Goal: Communication & Community: Answer question/provide support

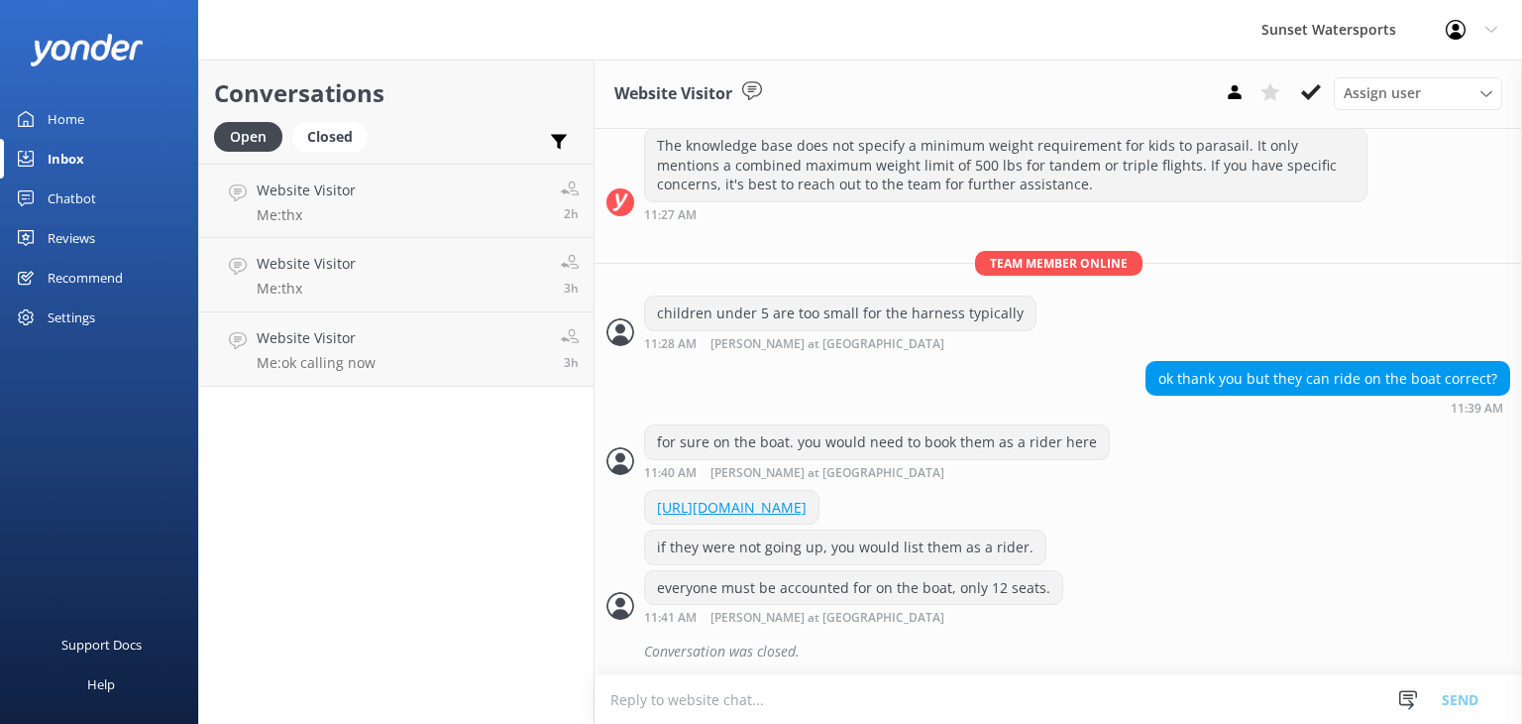
scroll to position [282, 0]
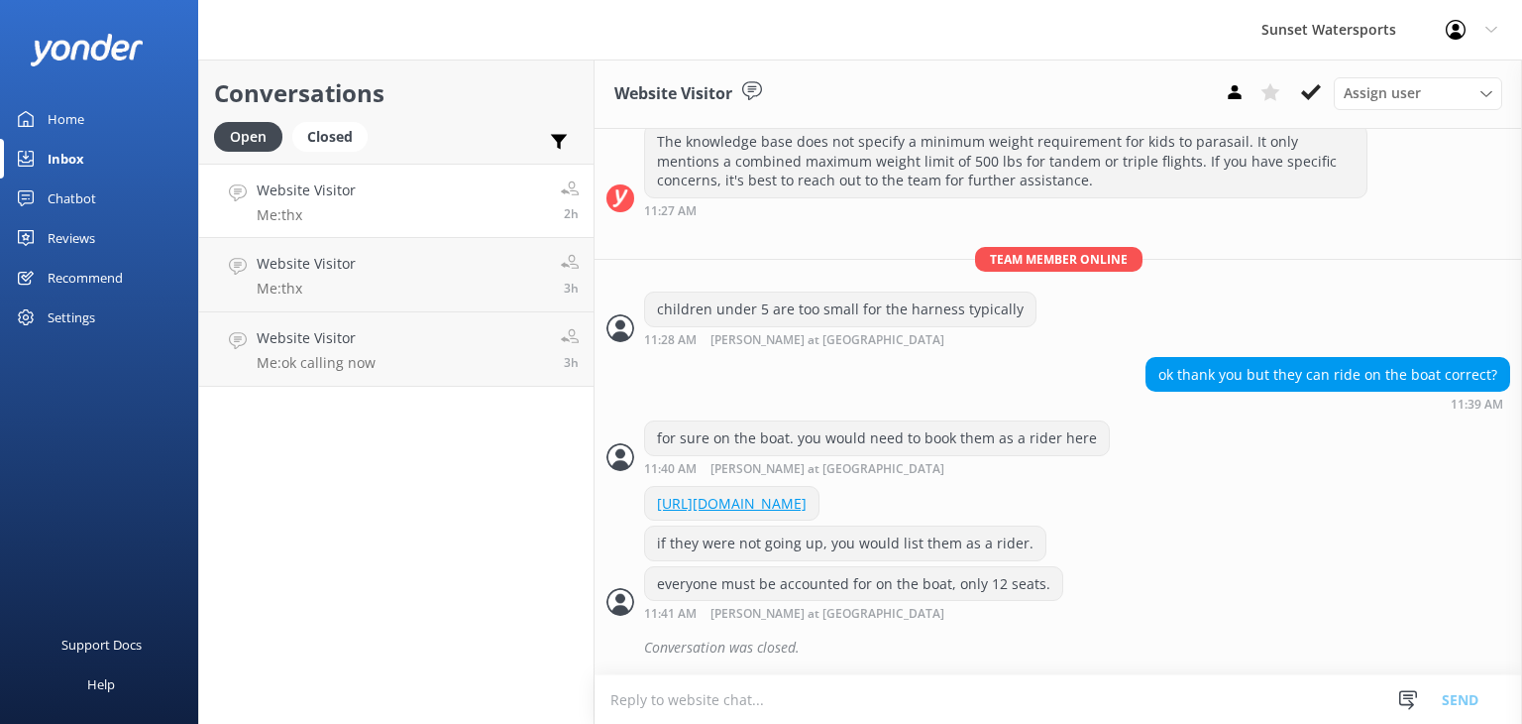
click at [378, 199] on link "Website Visitor Me: thx 2h" at bounding box center [396, 201] width 394 height 74
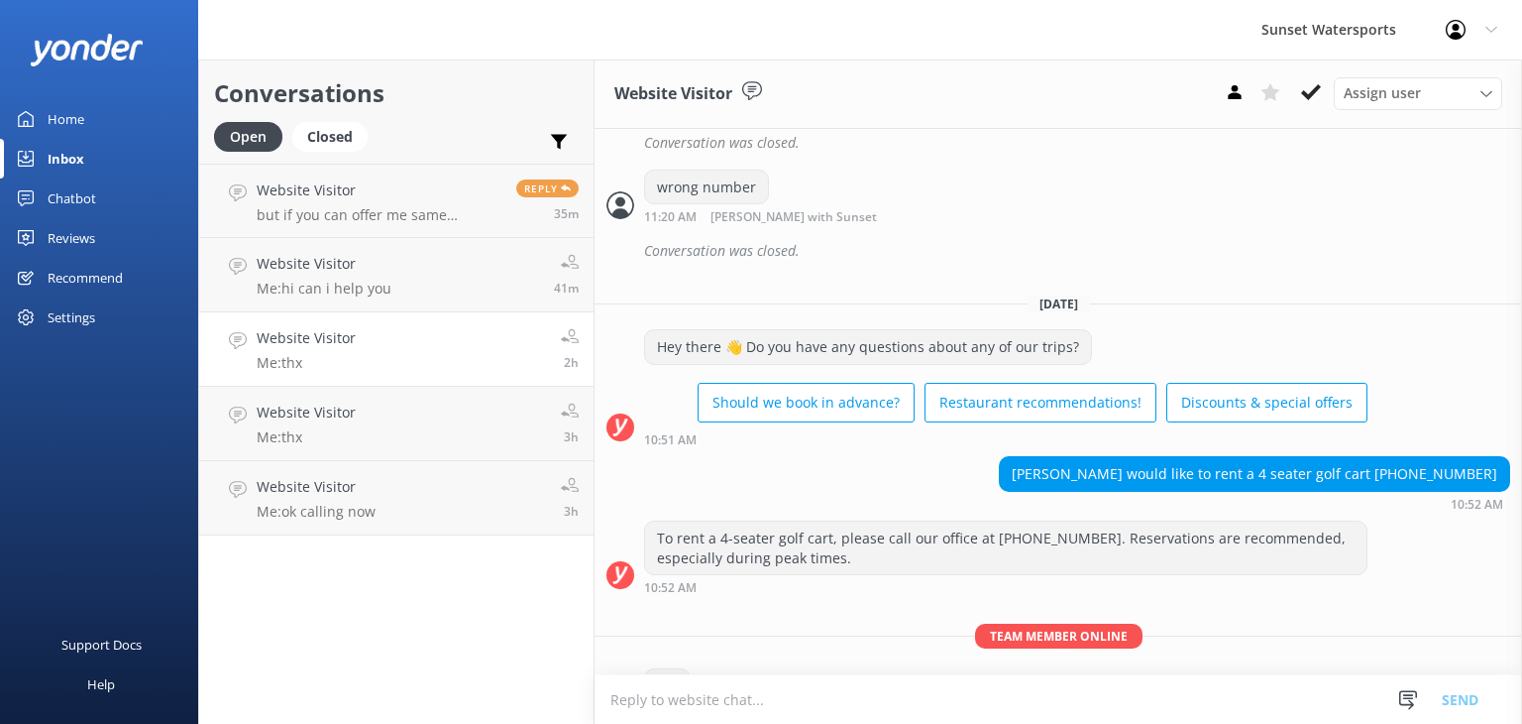
scroll to position [16806, 0]
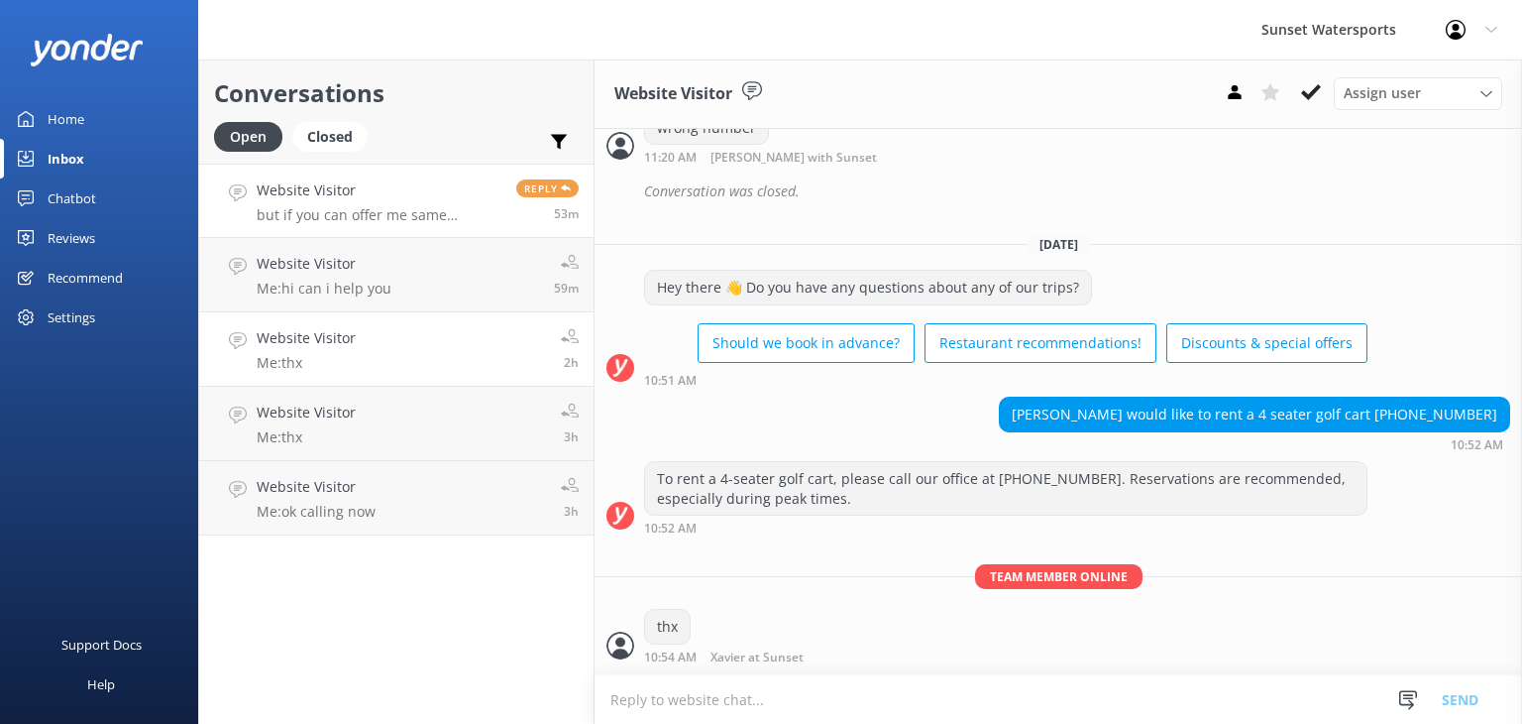
click at [374, 234] on link "Website Visitor but if you can offer me same package for all that would be good…" at bounding box center [396, 201] width 394 height 74
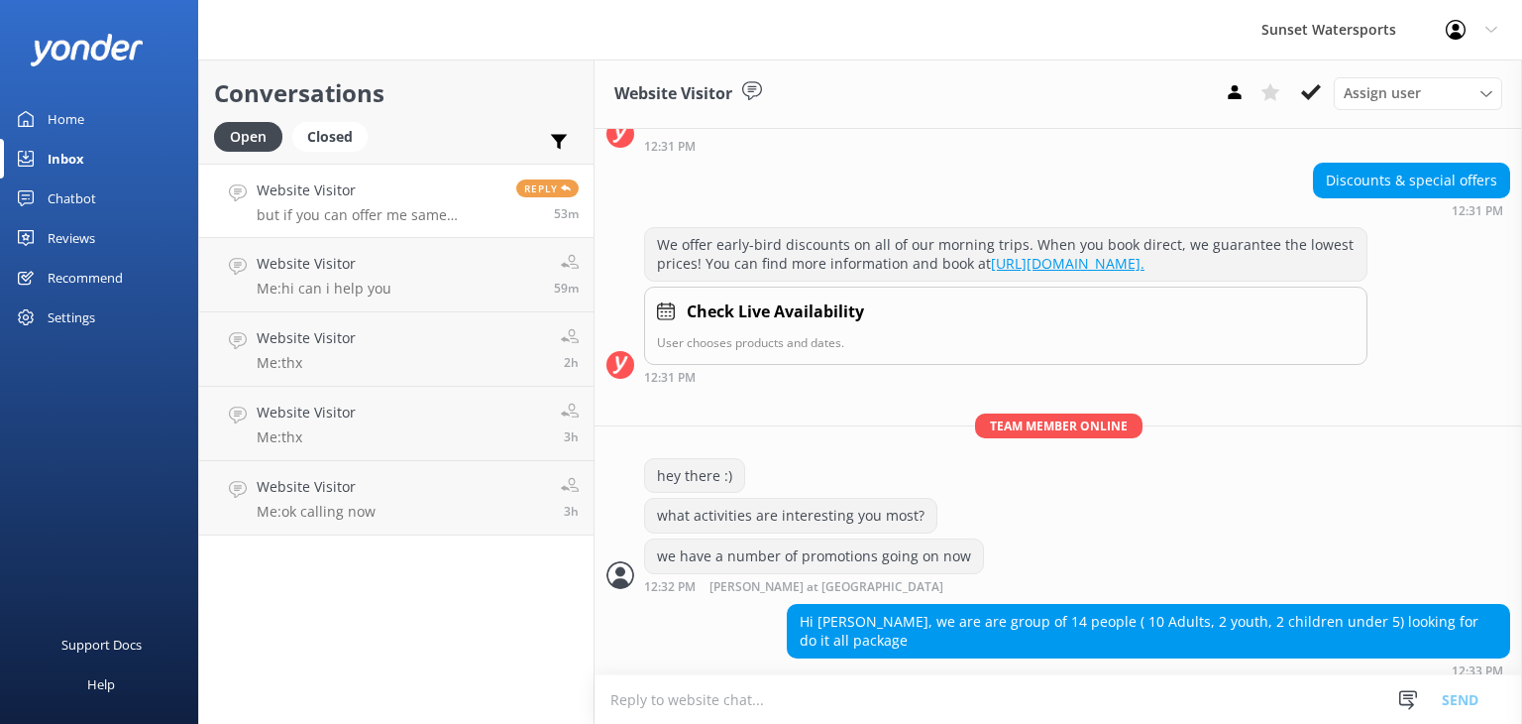
scroll to position [914, 0]
